Goal: Find specific page/section: Find specific page/section

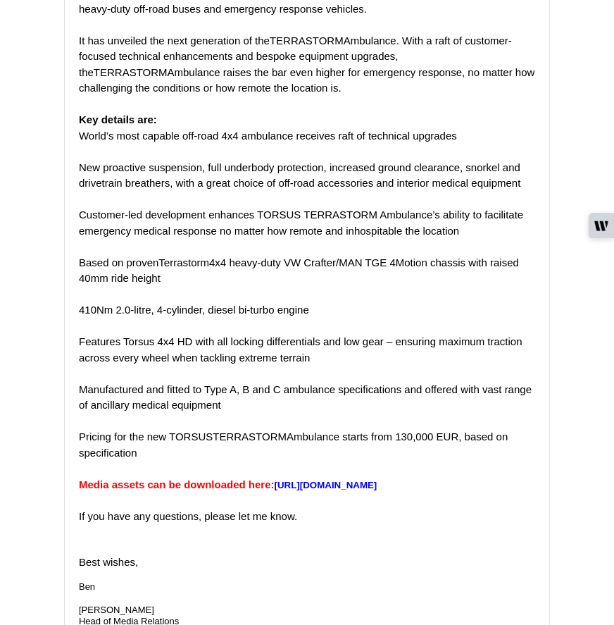
scroll to position [3791, 0]
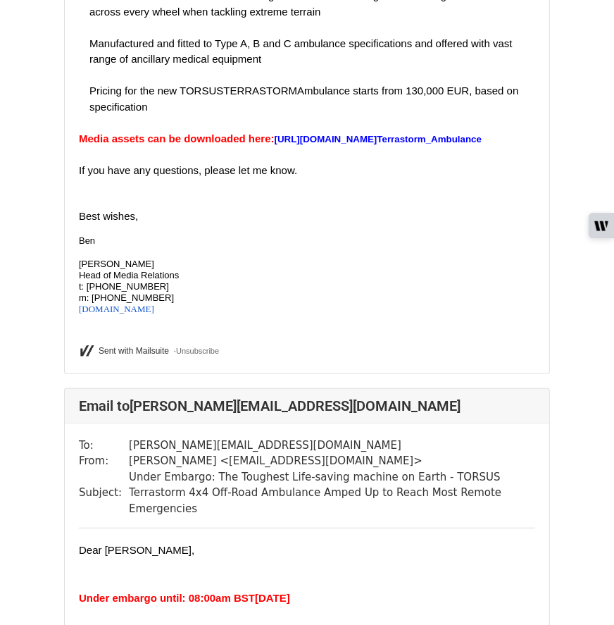
scroll to position [14613, 0]
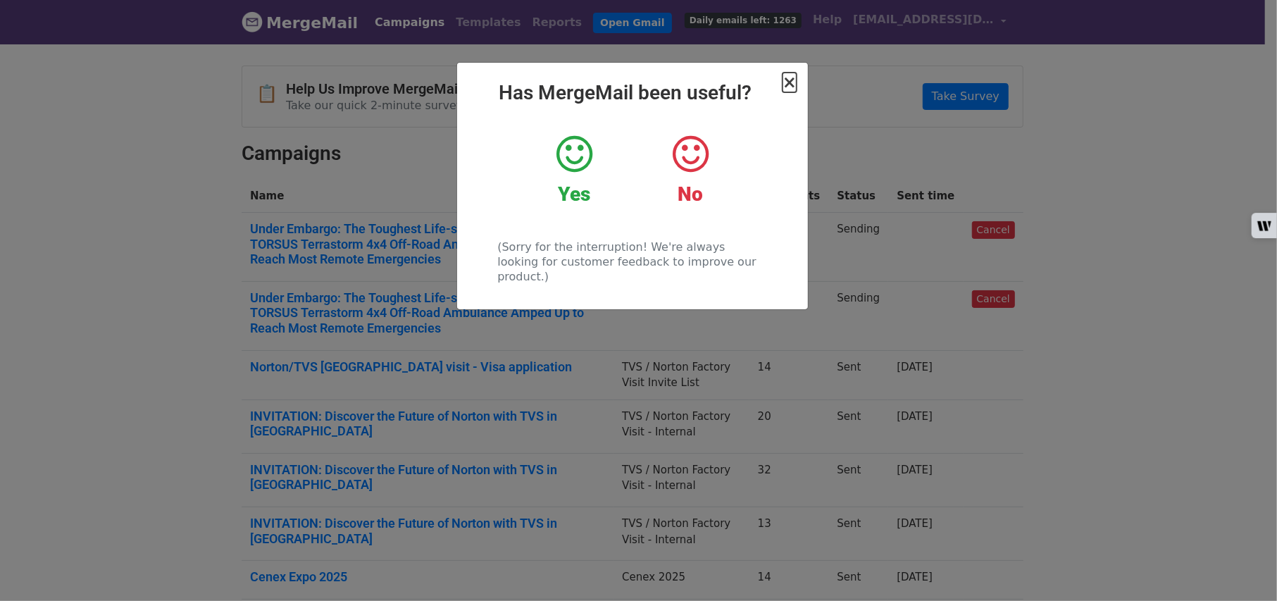
click at [790, 79] on span "×" at bounding box center [789, 83] width 14 height 20
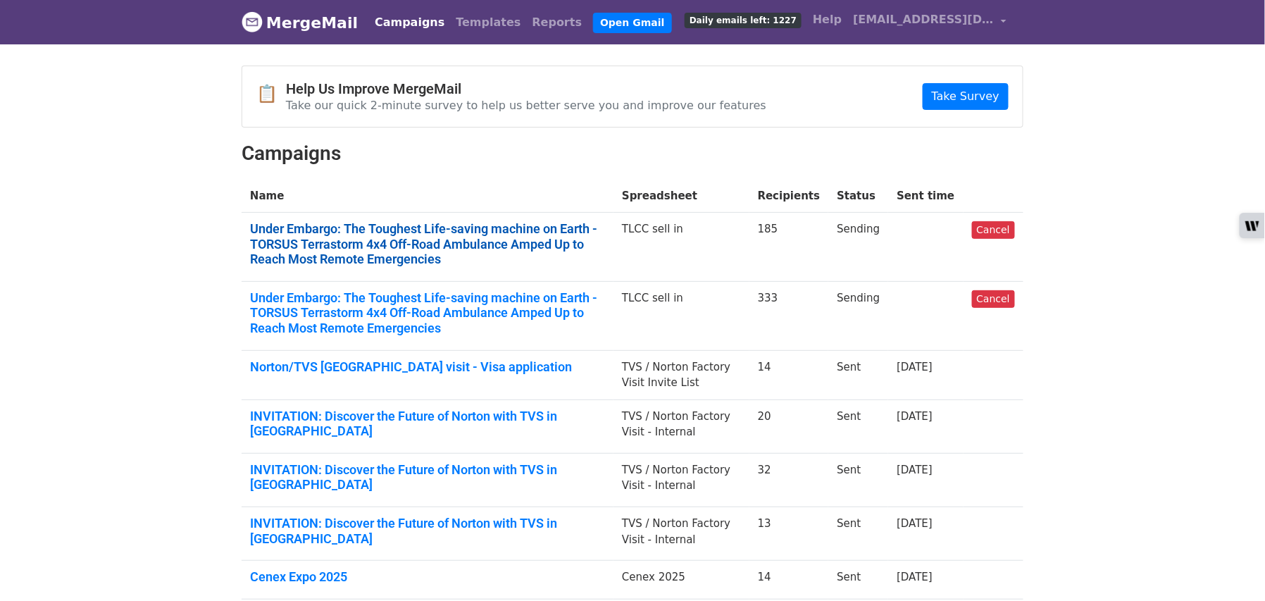
click at [503, 232] on link "Under Embargo: The Toughest Life-saving machine on Earth - TORSUS Terrastorm 4x…" at bounding box center [427, 244] width 355 height 46
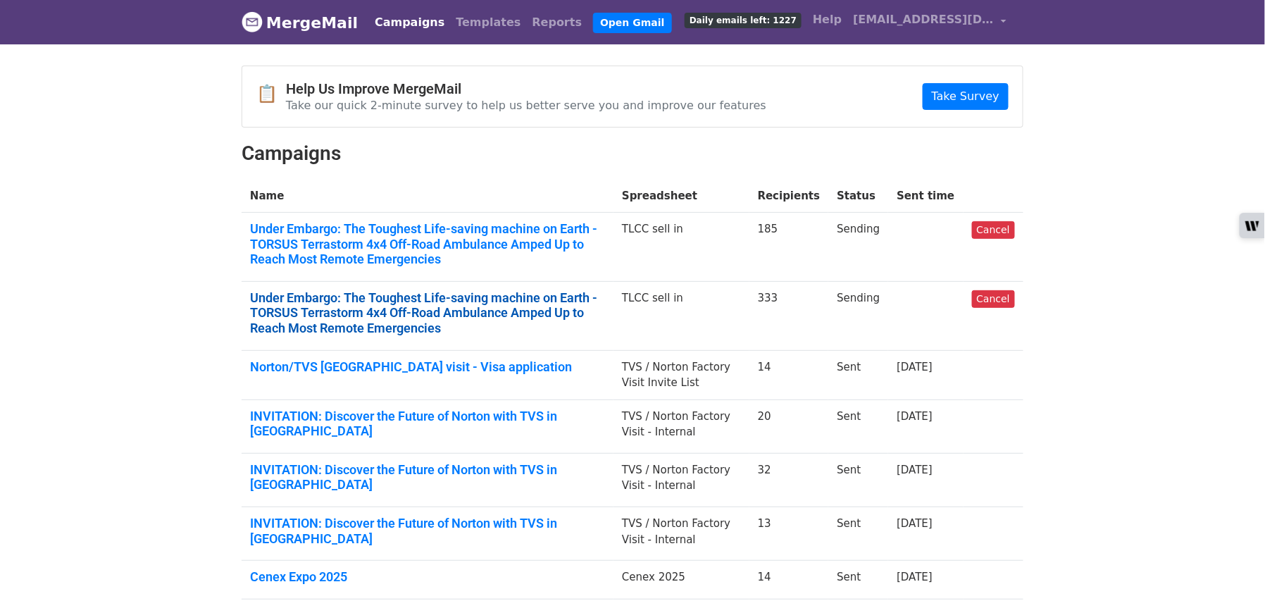
click at [415, 315] on link "Under Embargo: The Toughest Life-saving machine on Earth - TORSUS Terrastorm 4x…" at bounding box center [427, 313] width 355 height 46
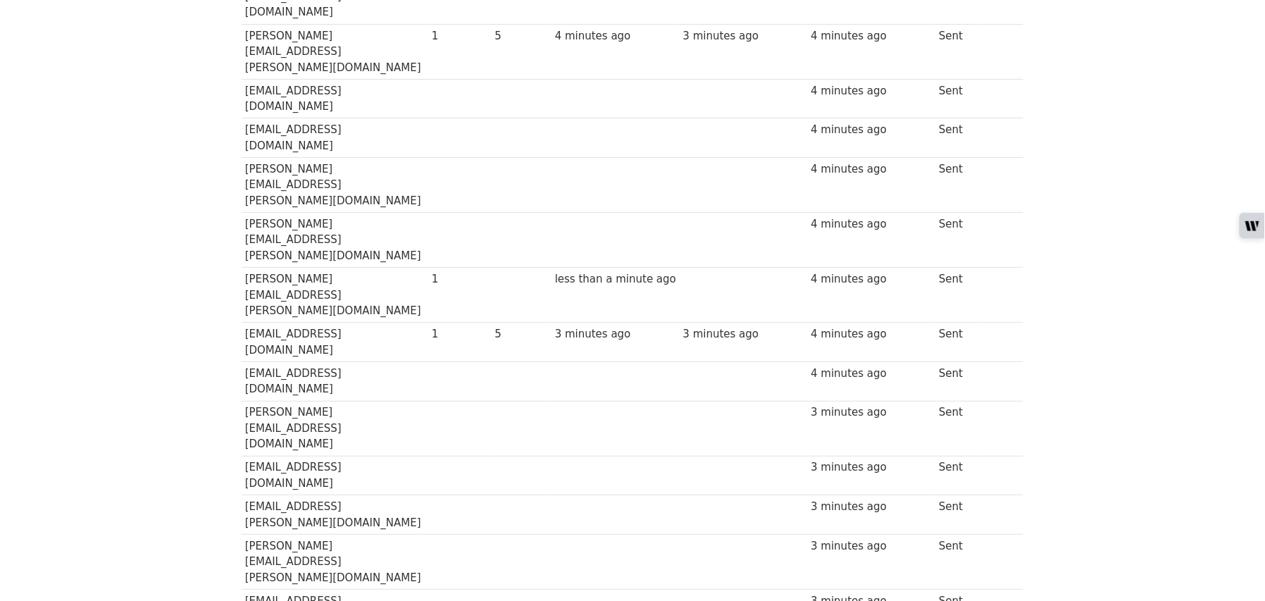
scroll to position [7604, 0]
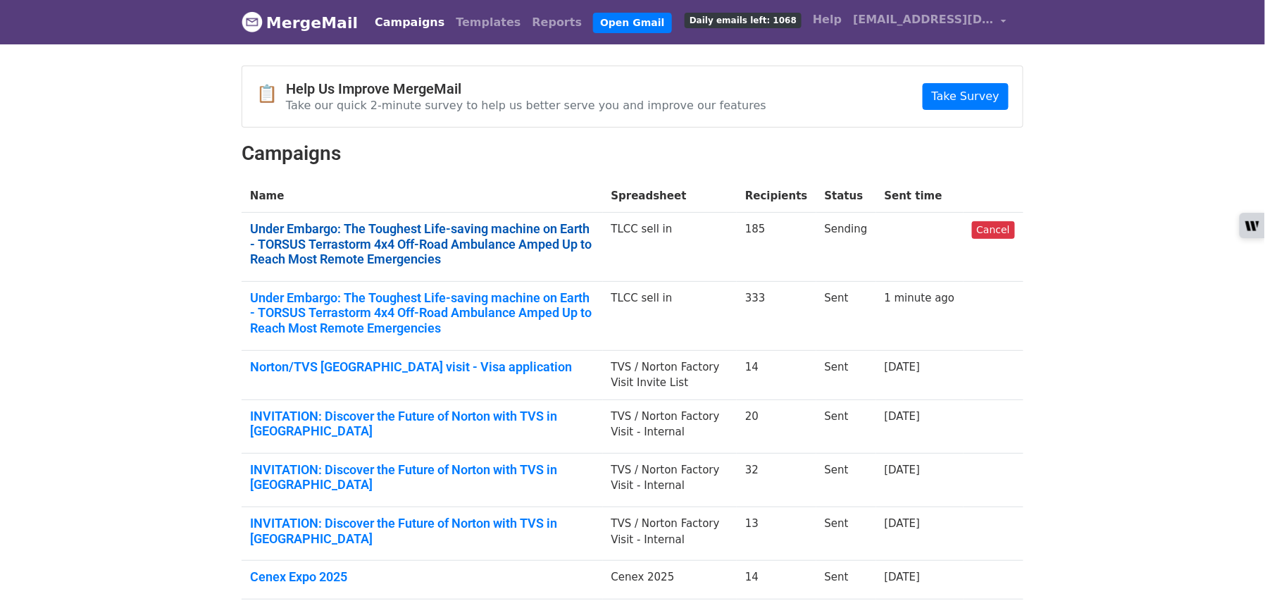
click at [432, 246] on link "Under Embargo: The Toughest Life-saving machine on Earth - TORSUS Terrastorm 4x…" at bounding box center [422, 244] width 344 height 46
